Goal: Task Accomplishment & Management: Use online tool/utility

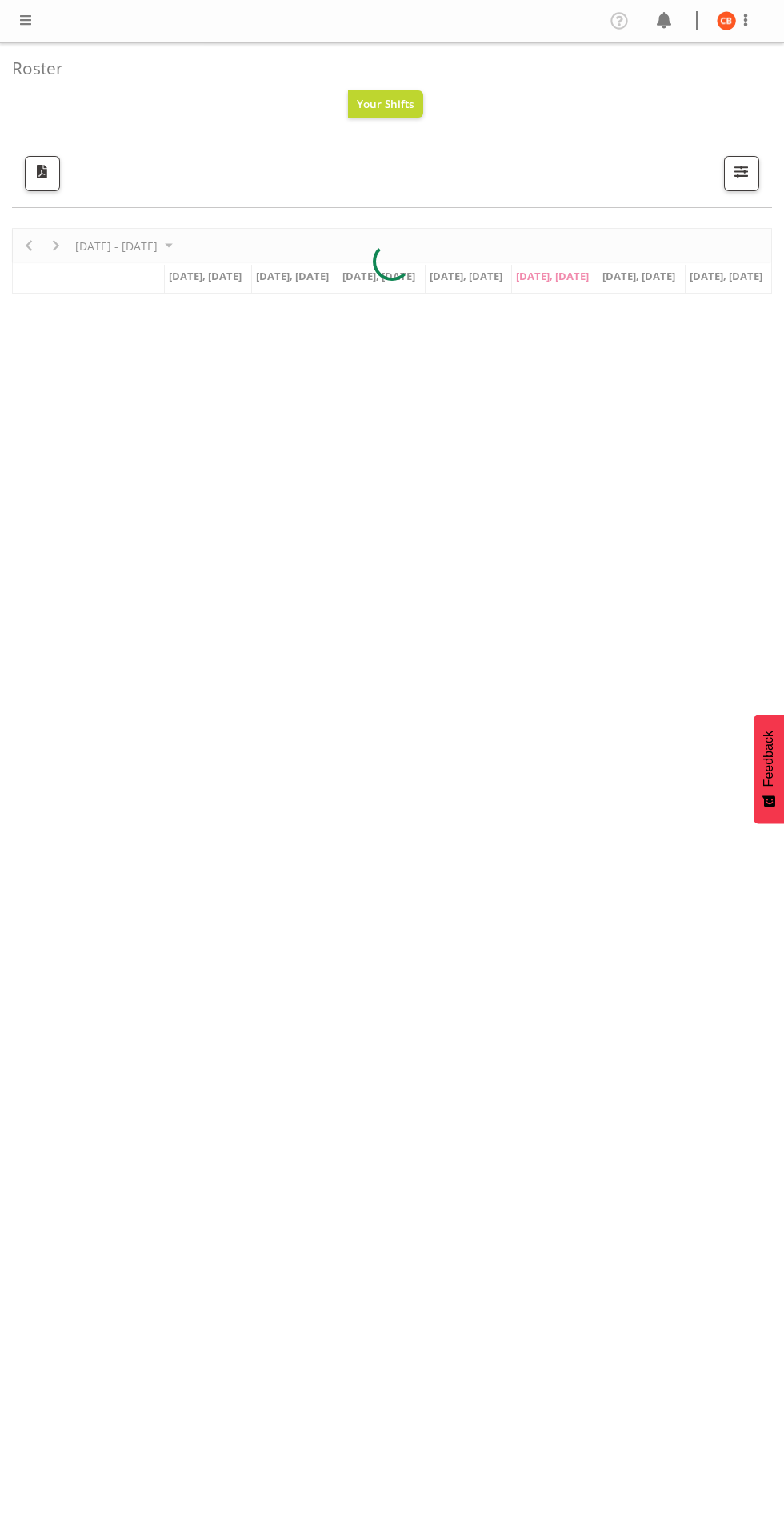
click at [25, 22] on span at bounding box center [25, 20] width 19 height 19
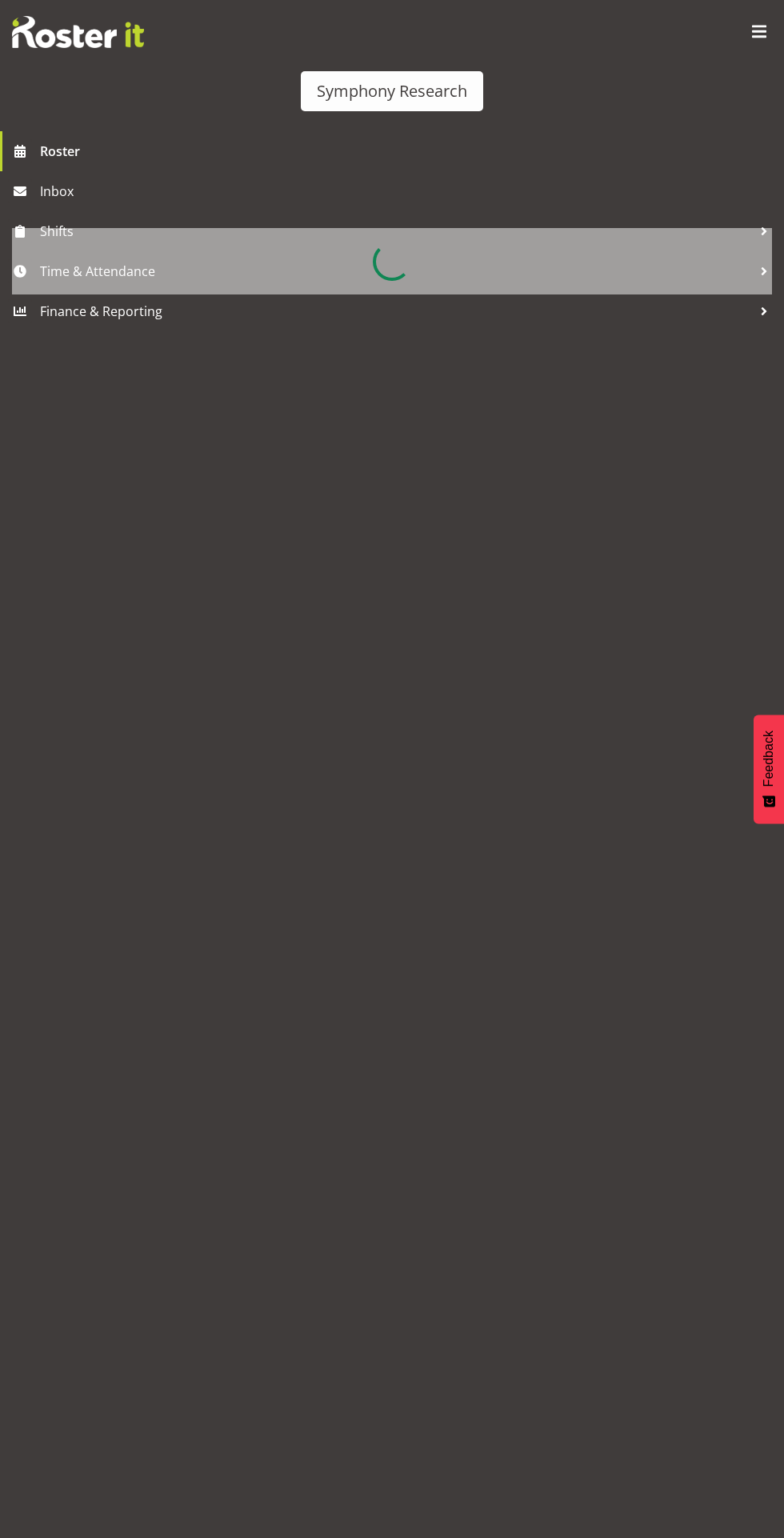
click at [80, 276] on div at bounding box center [392, 262] width 760 height 67
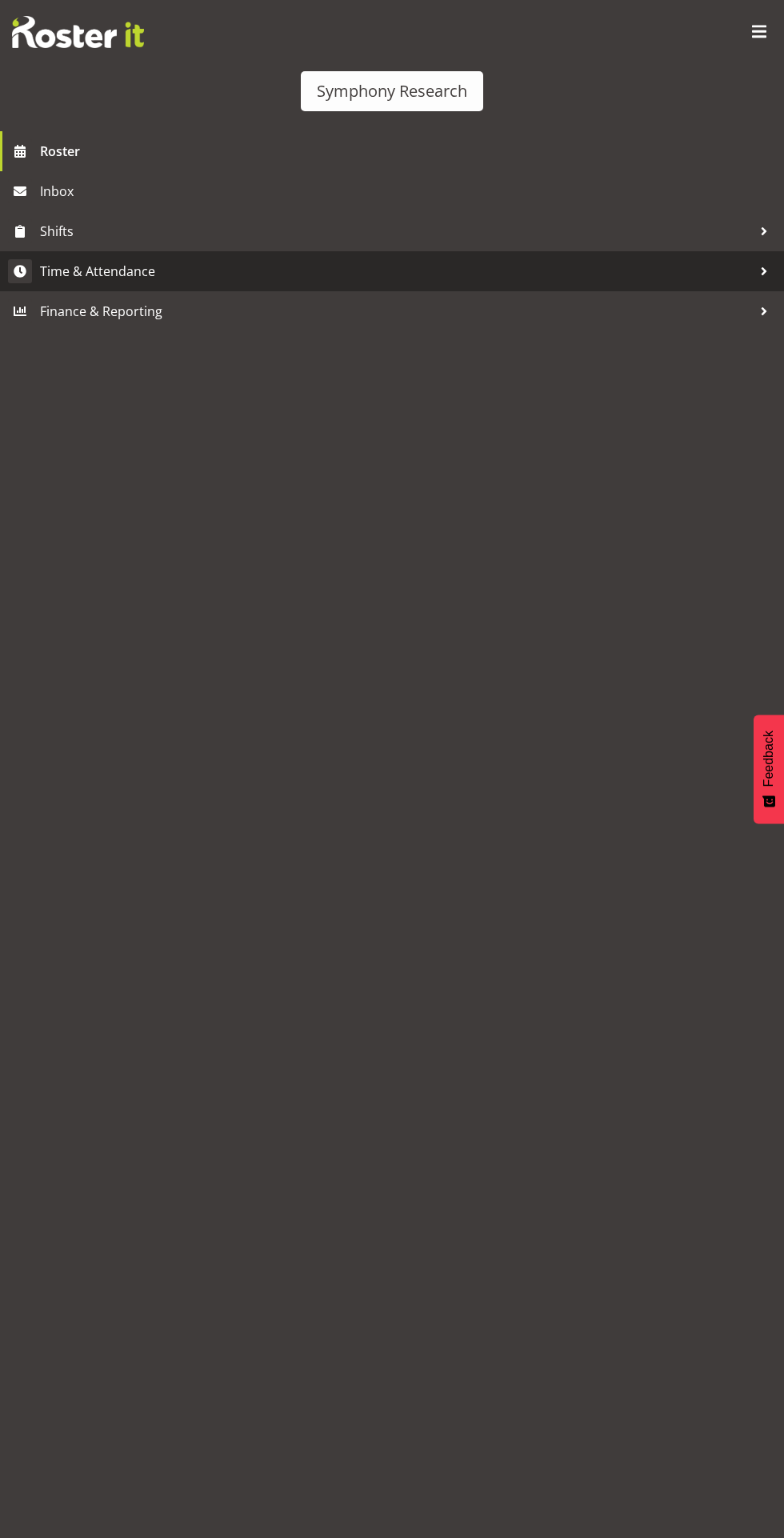
click at [80, 278] on span "Time & Attendance" at bounding box center [396, 270] width 712 height 24
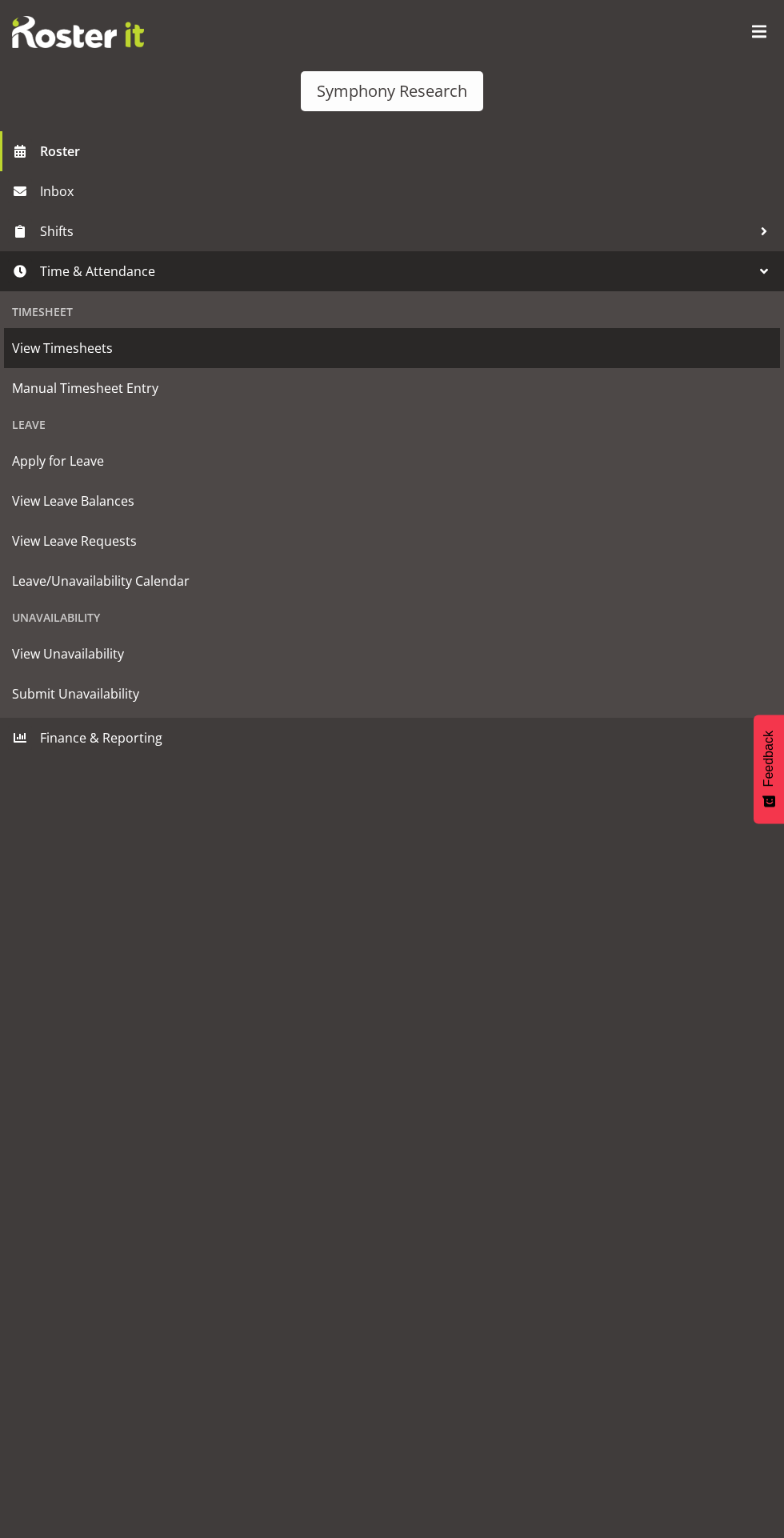
click at [59, 357] on span "View Timesheets" at bounding box center [392, 348] width 760 height 24
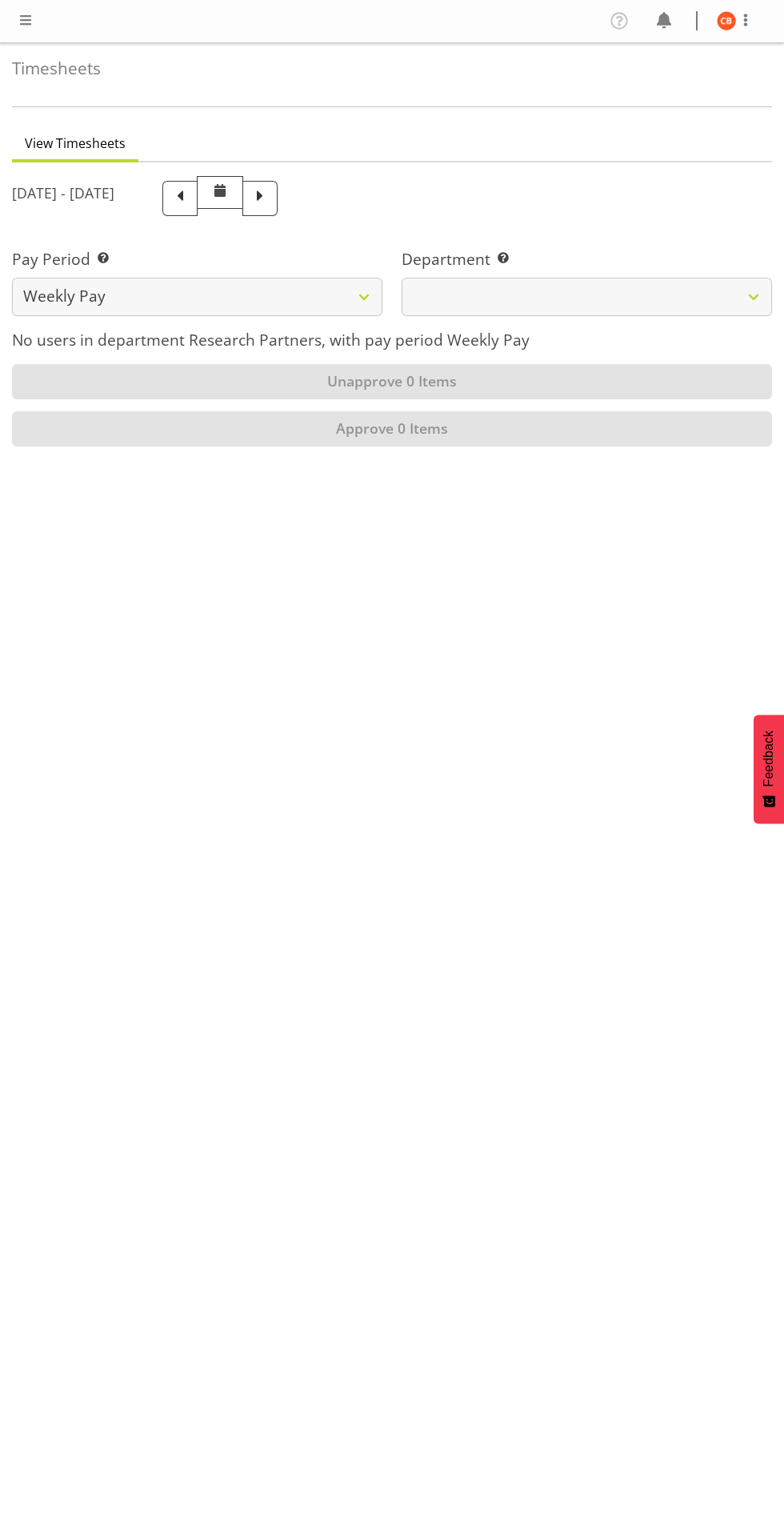
select select
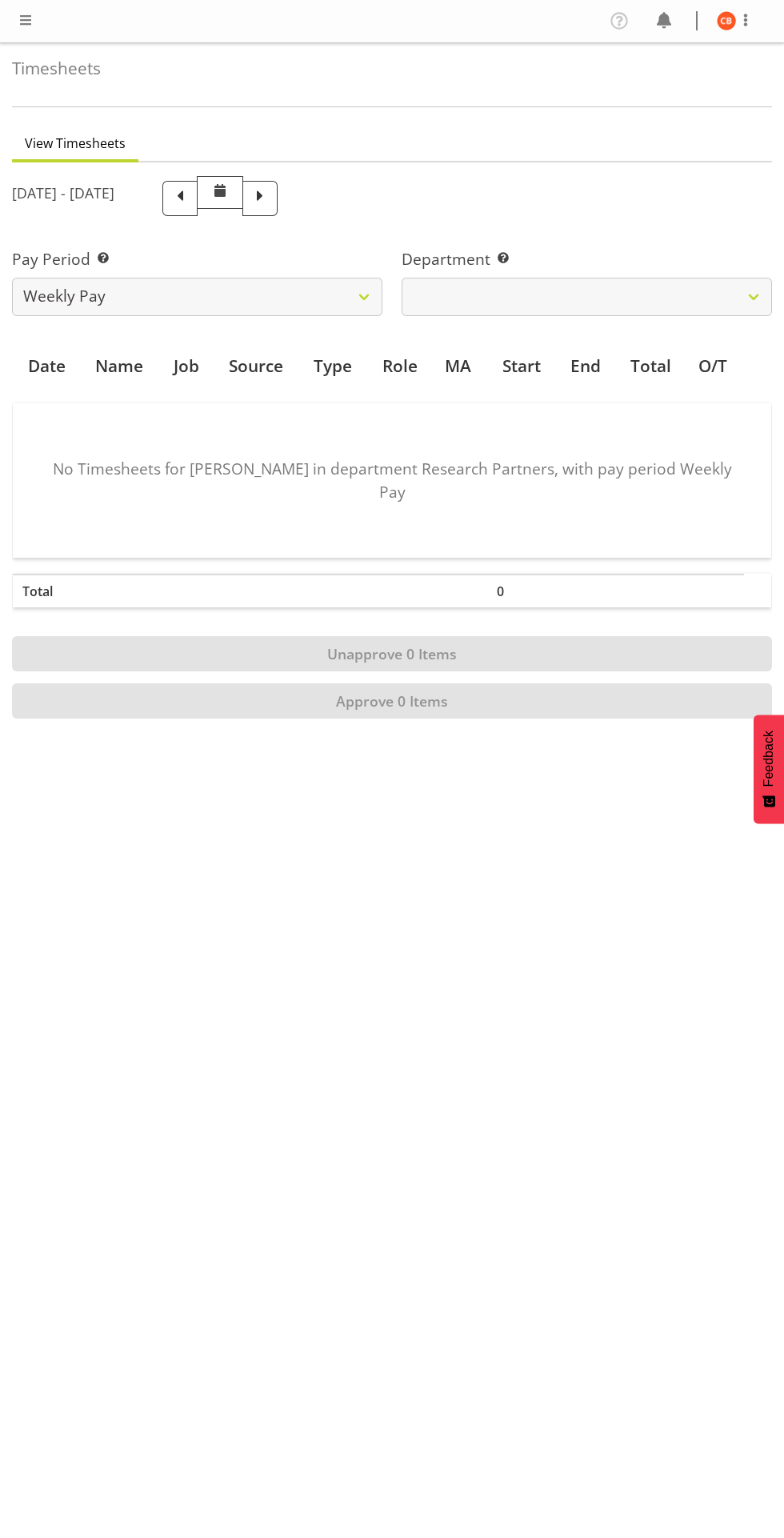
click at [24, 25] on span at bounding box center [25, 20] width 19 height 19
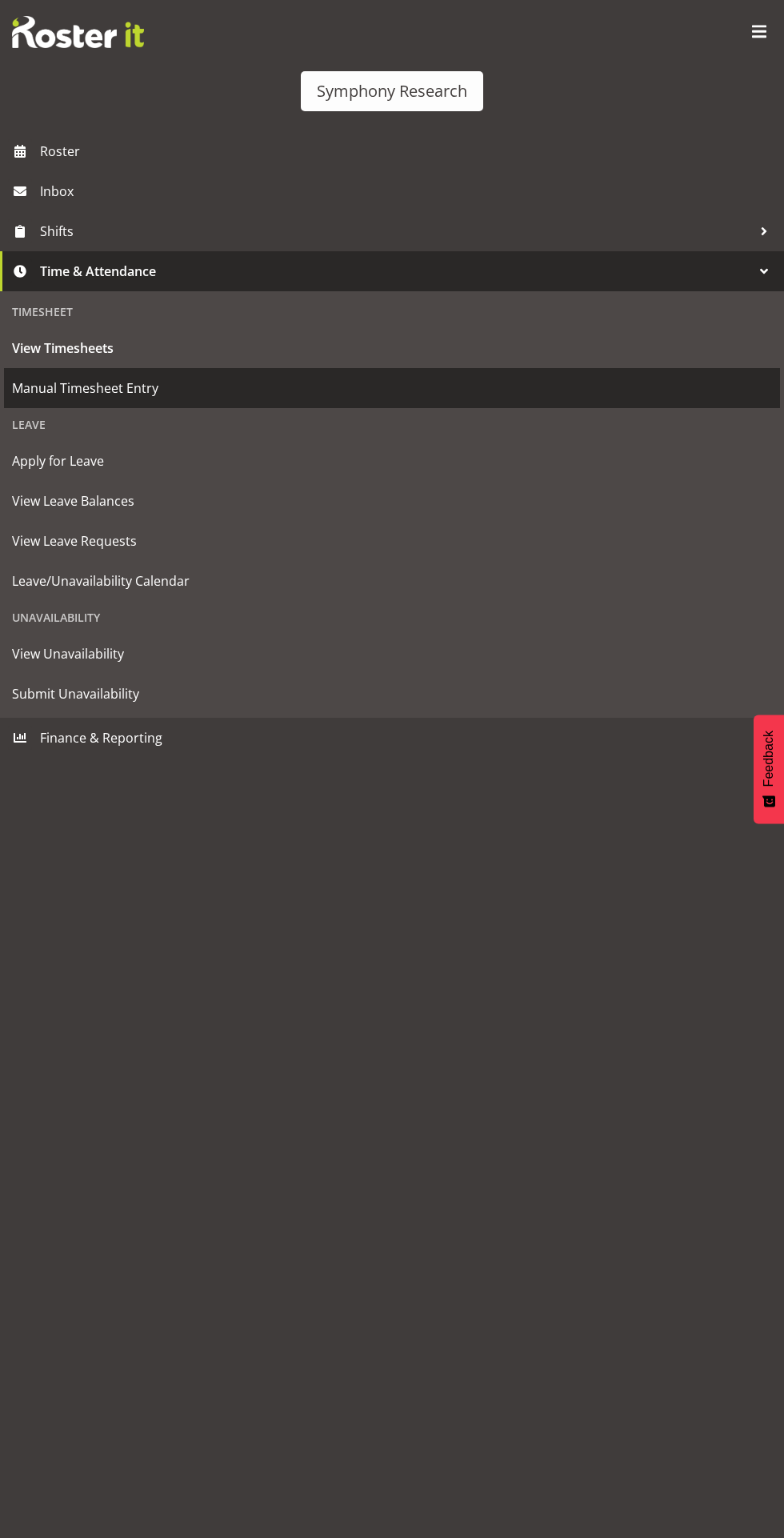
click at [66, 389] on span "Manual Timesheet Entry" at bounding box center [392, 388] width 760 height 24
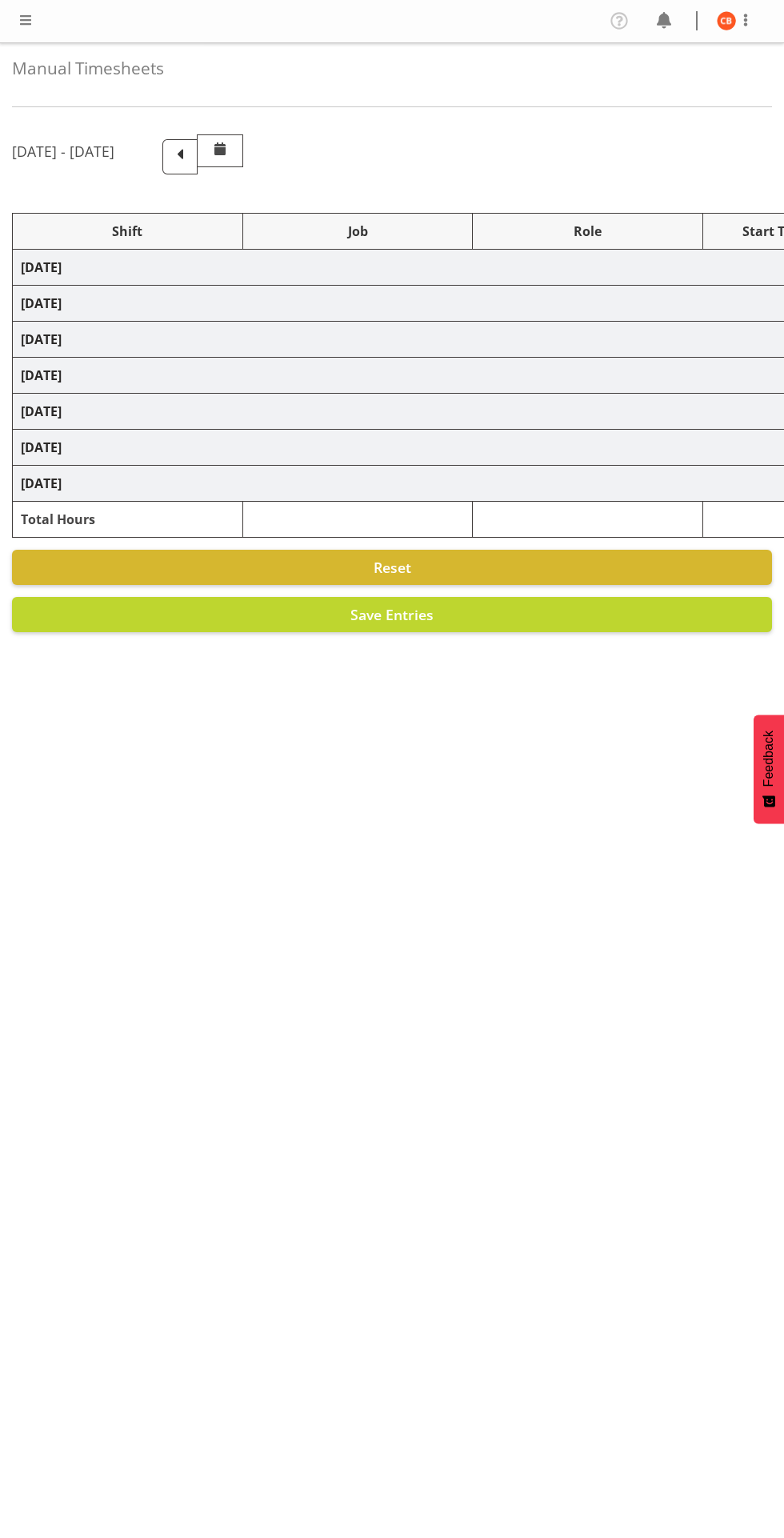
select select "26078"
select select "10242"
select select "47"
select select "26078"
select select "10242"
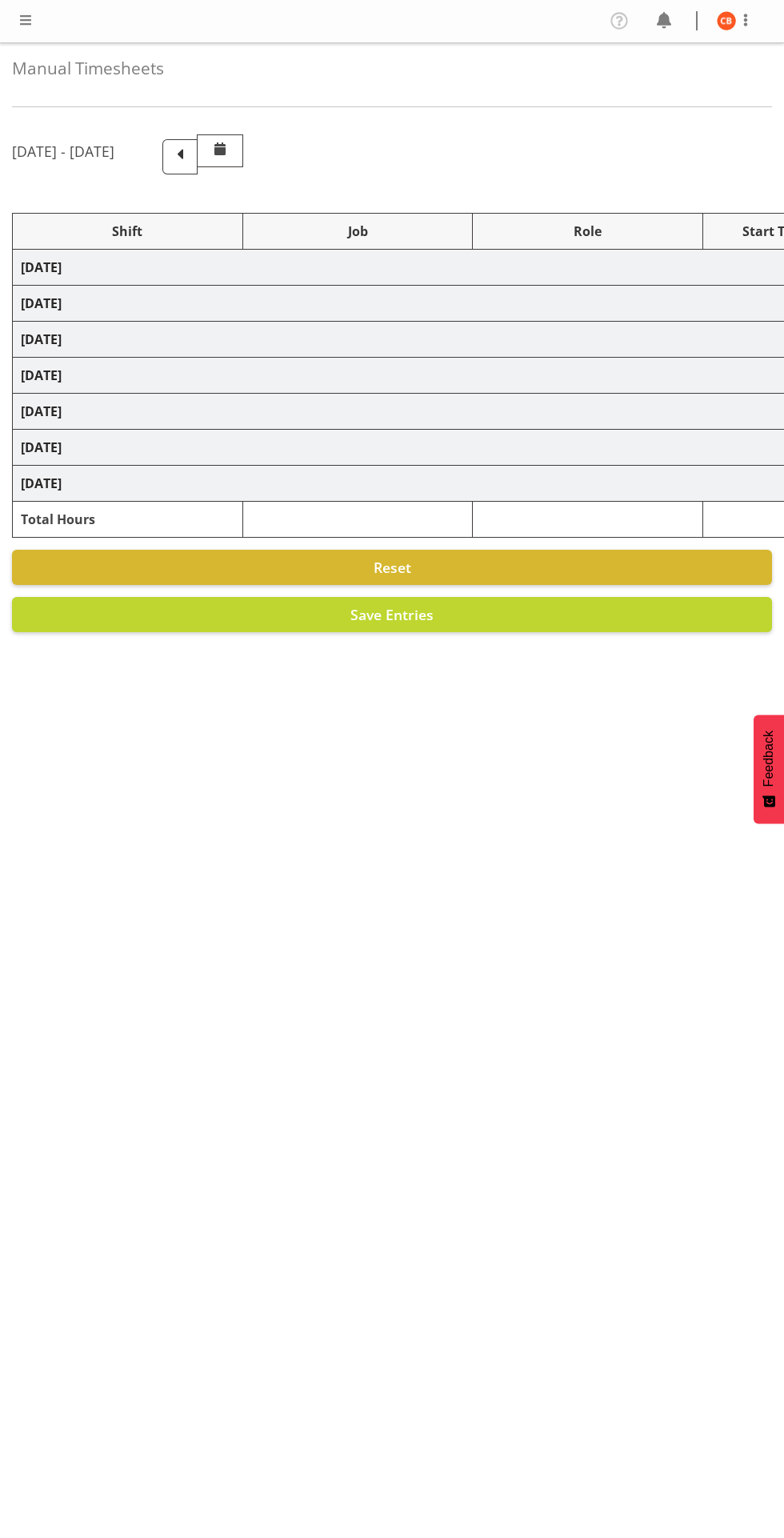
select select "47"
select select "26078"
select select "10242"
select select "47"
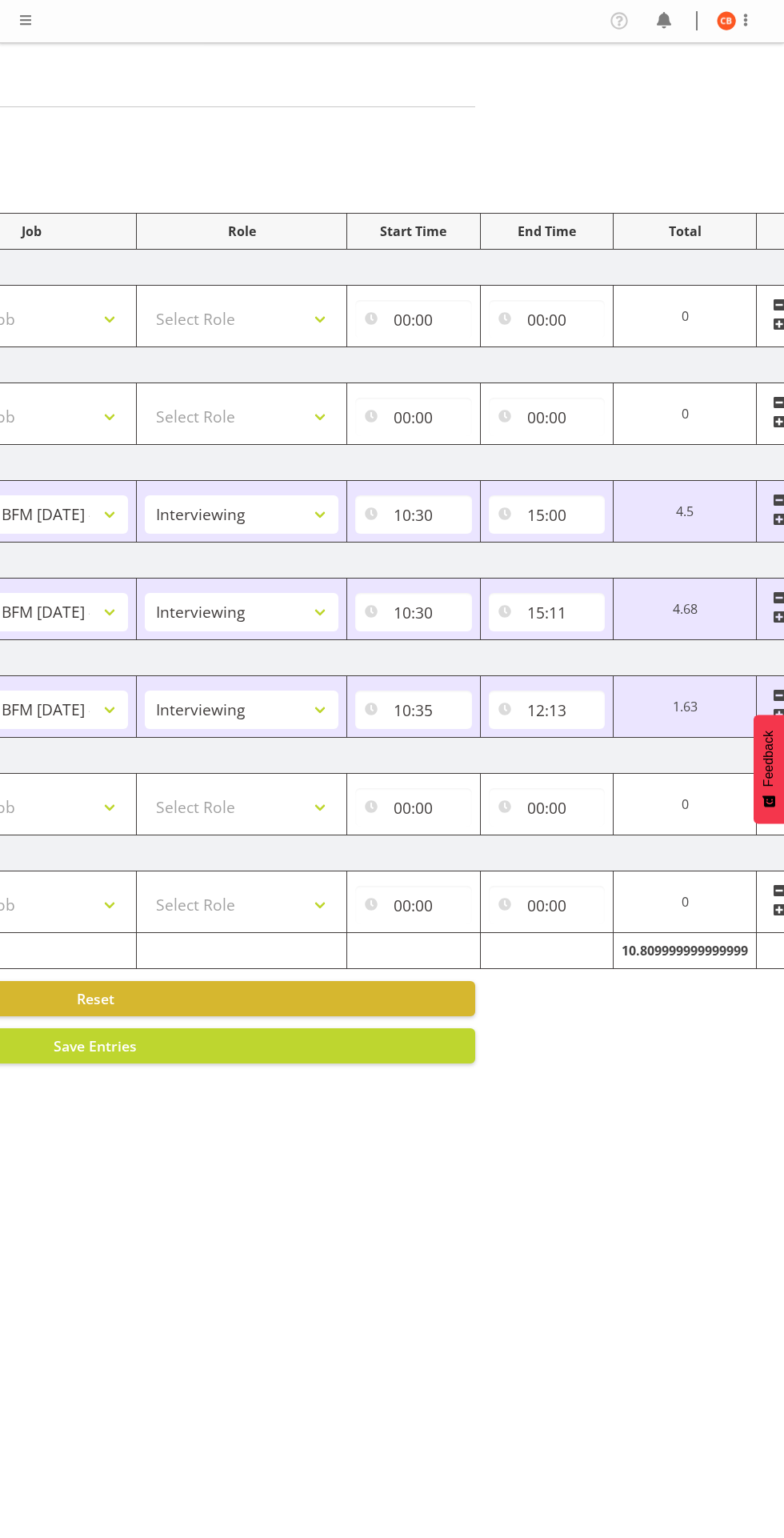
scroll to position [0, 348]
